Goal: Task Accomplishment & Management: Manage account settings

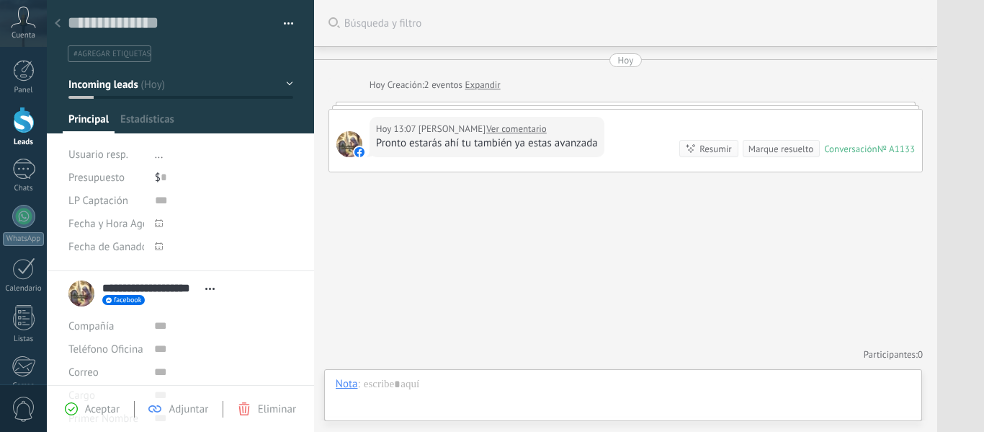
click at [532, 123] on link "Ver comentario" at bounding box center [516, 129] width 61 height 14
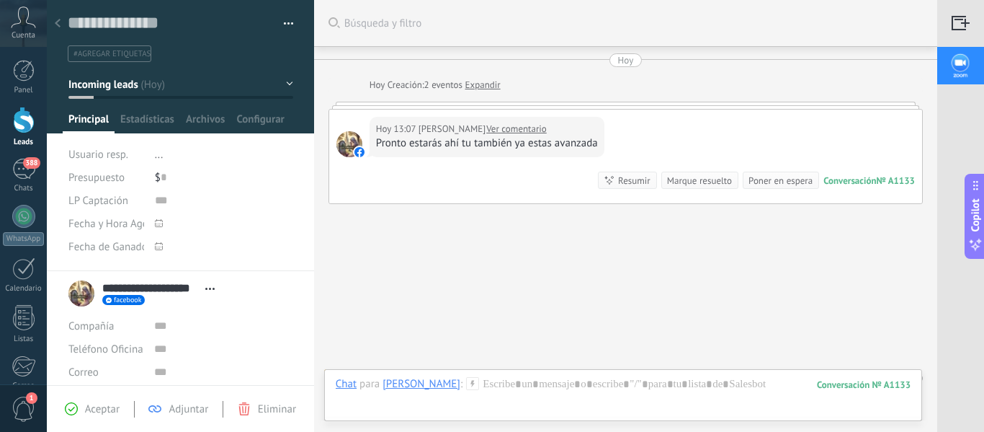
click at [266, 405] on span "Eliminar" at bounding box center [277, 409] width 38 height 14
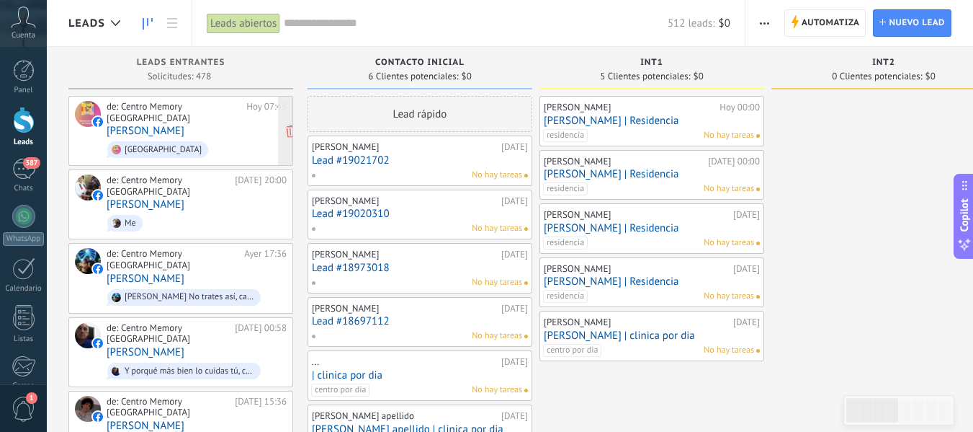
click at [208, 138] on span "[GEOGRAPHIC_DATA]" at bounding box center [197, 149] width 180 height 22
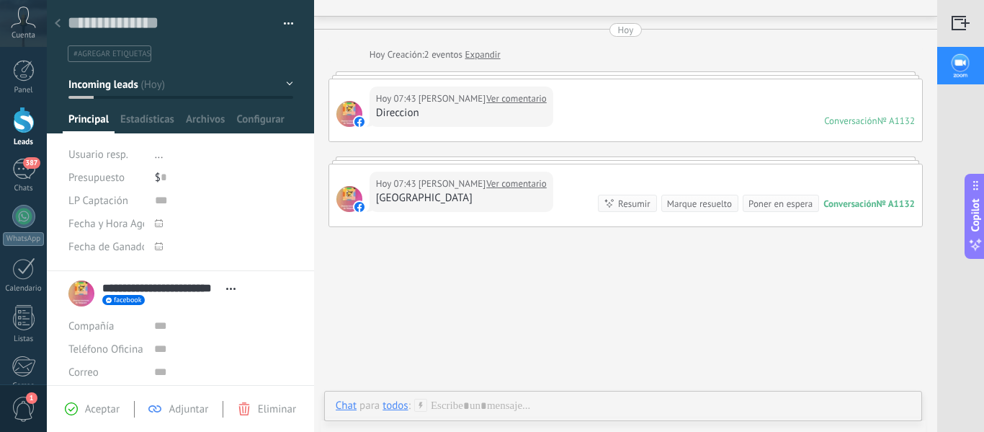
scroll to position [5, 0]
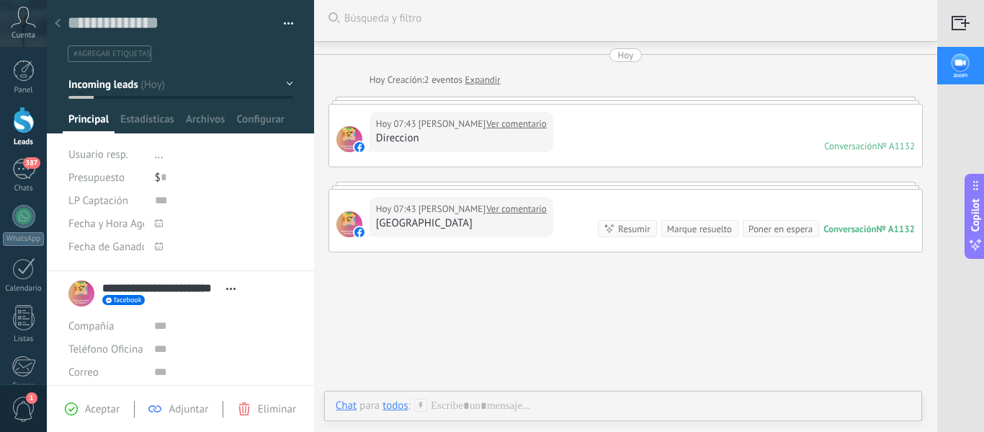
click at [530, 211] on link "Ver comentario" at bounding box center [516, 209] width 61 height 14
click at [32, 125] on div at bounding box center [24, 120] width 22 height 27
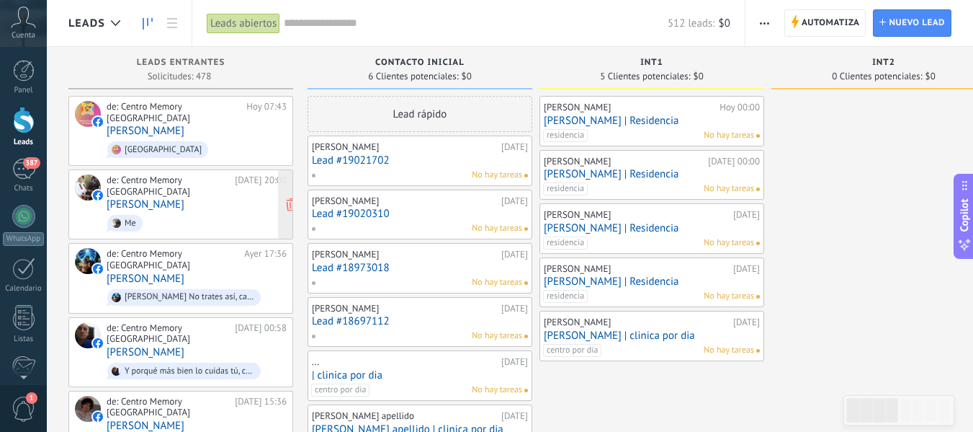
click at [164, 212] on span "Me" at bounding box center [197, 223] width 180 height 22
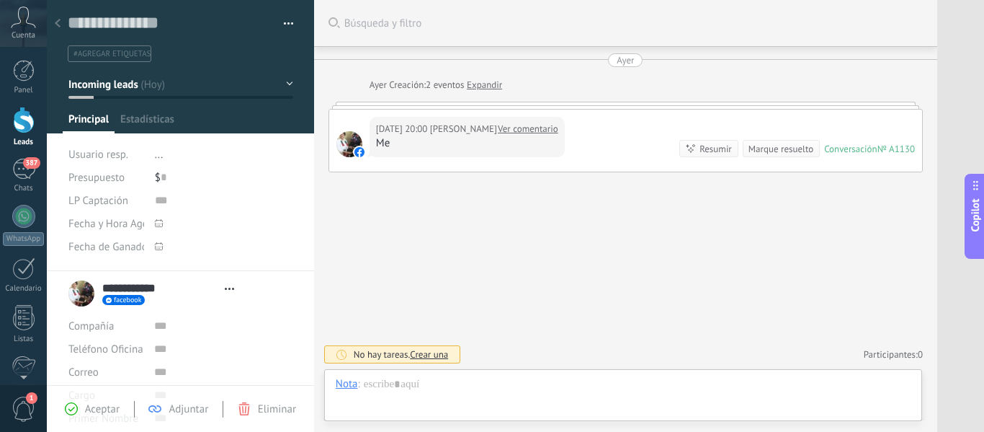
type textarea "**********"
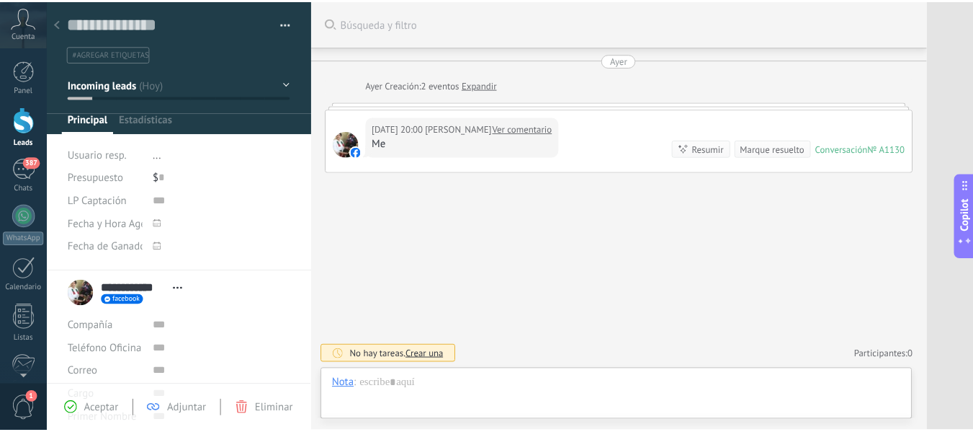
scroll to position [22, 0]
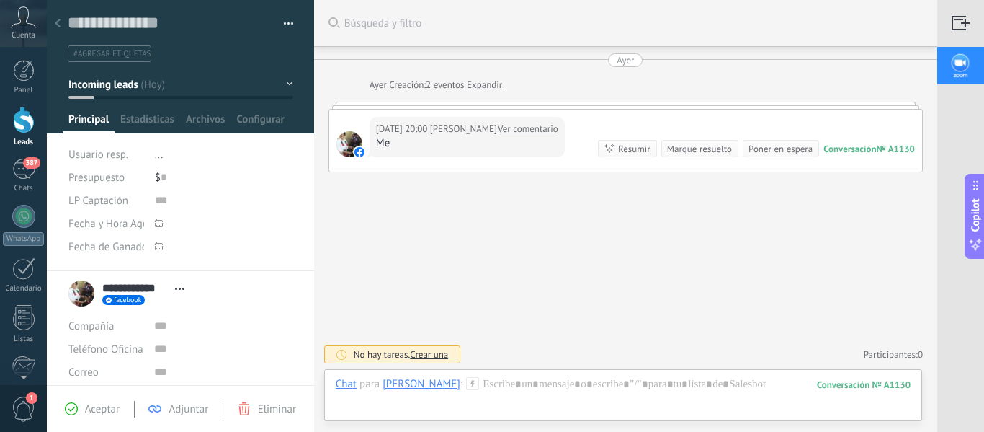
click at [502, 129] on link "Ver comentario" at bounding box center [528, 129] width 61 height 14
click at [22, 122] on div at bounding box center [24, 120] width 22 height 27
